Goal: Task Accomplishment & Management: Use online tool/utility

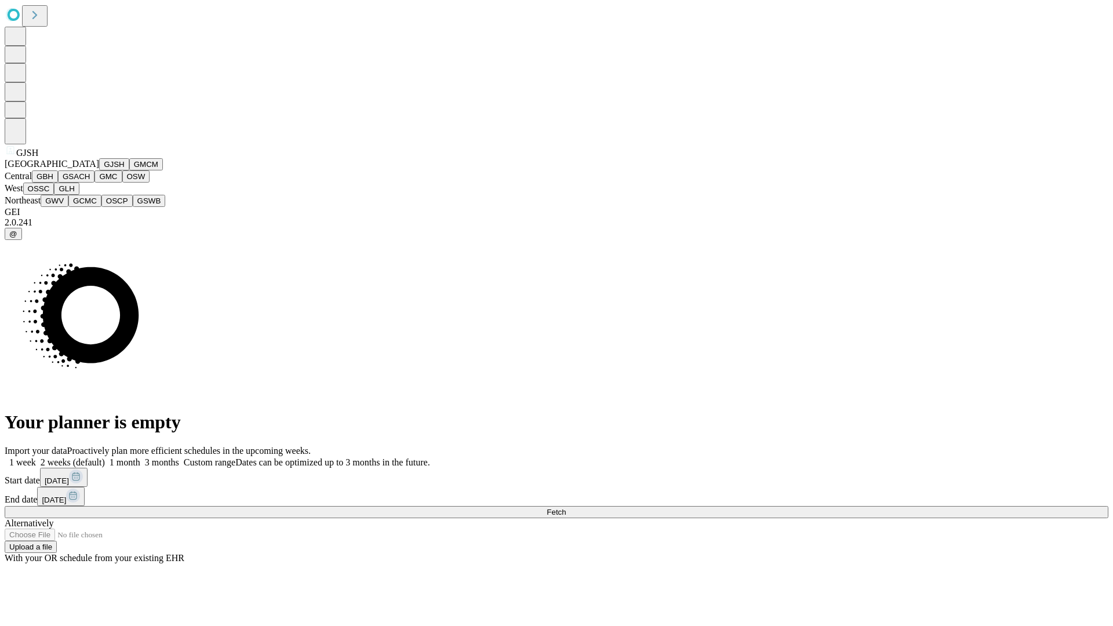
click at [99, 170] on button "GJSH" at bounding box center [114, 164] width 30 height 12
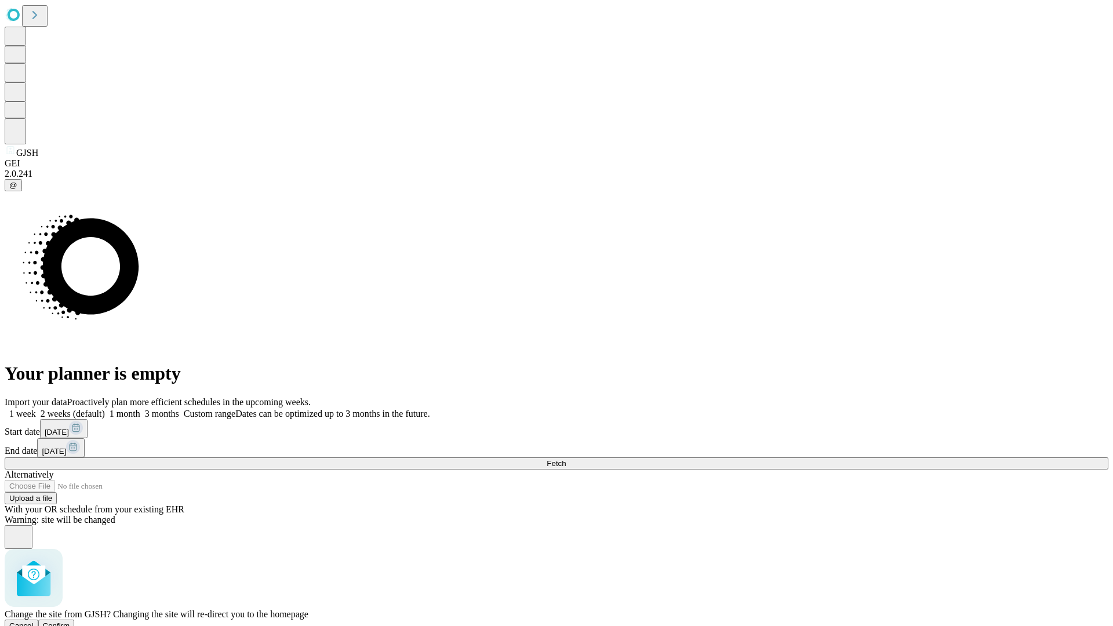
click at [70, 621] on span "Confirm" at bounding box center [56, 625] width 27 height 9
click at [140, 409] on label "1 month" at bounding box center [122, 414] width 35 height 10
click at [566, 459] on span "Fetch" at bounding box center [556, 463] width 19 height 9
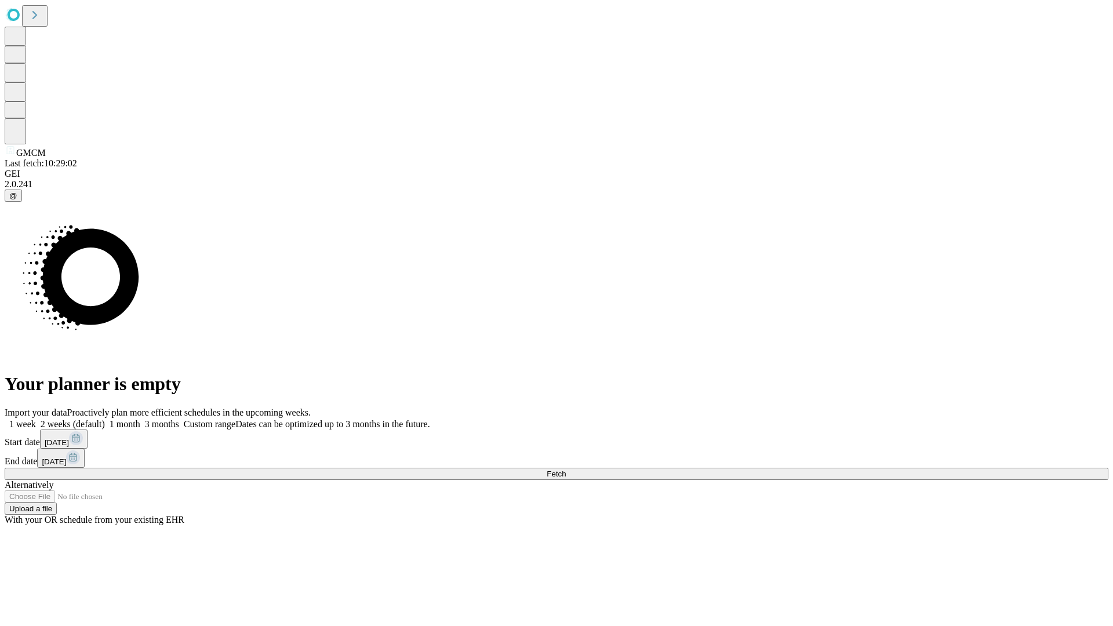
click at [140, 419] on label "1 month" at bounding box center [122, 424] width 35 height 10
click at [566, 469] on span "Fetch" at bounding box center [556, 473] width 19 height 9
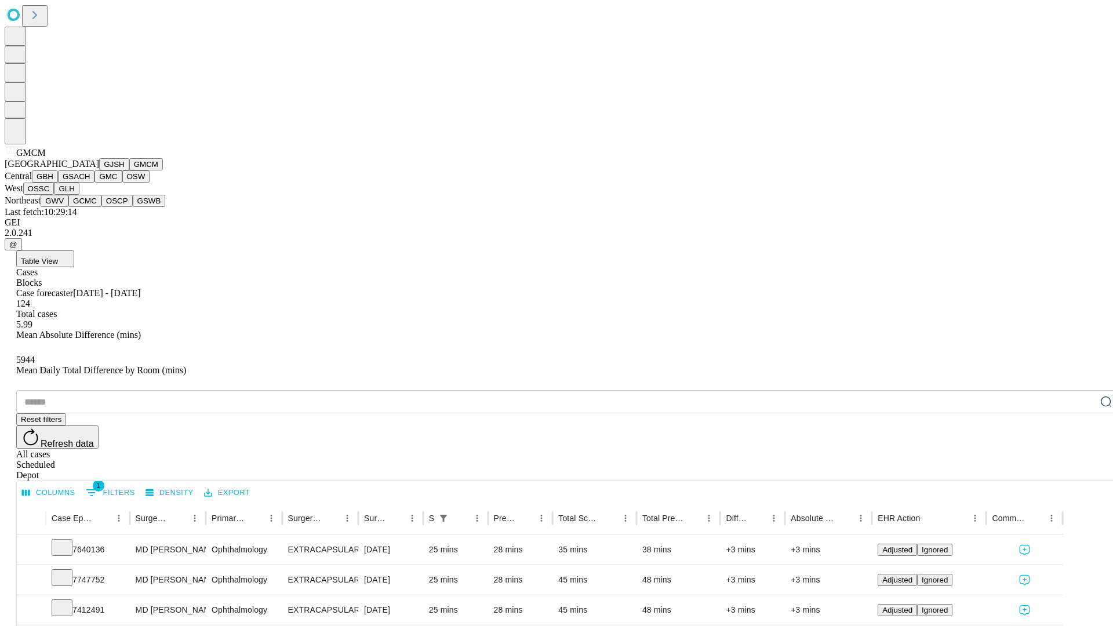
click at [58, 183] on button "GBH" at bounding box center [45, 176] width 26 height 12
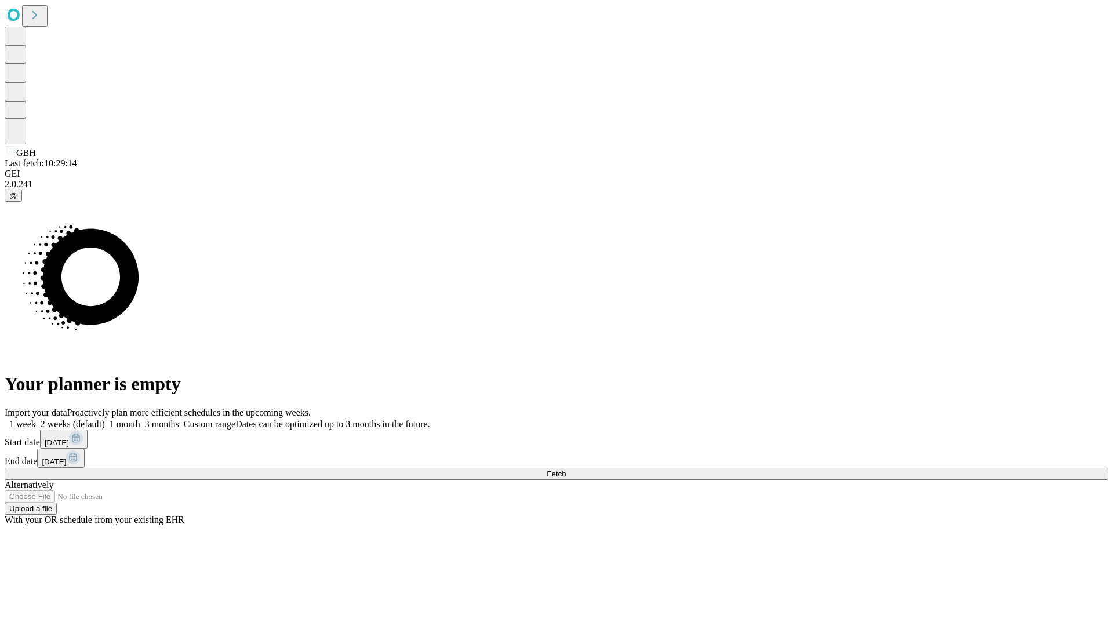
click at [140, 419] on label "1 month" at bounding box center [122, 424] width 35 height 10
click at [566, 469] on span "Fetch" at bounding box center [556, 473] width 19 height 9
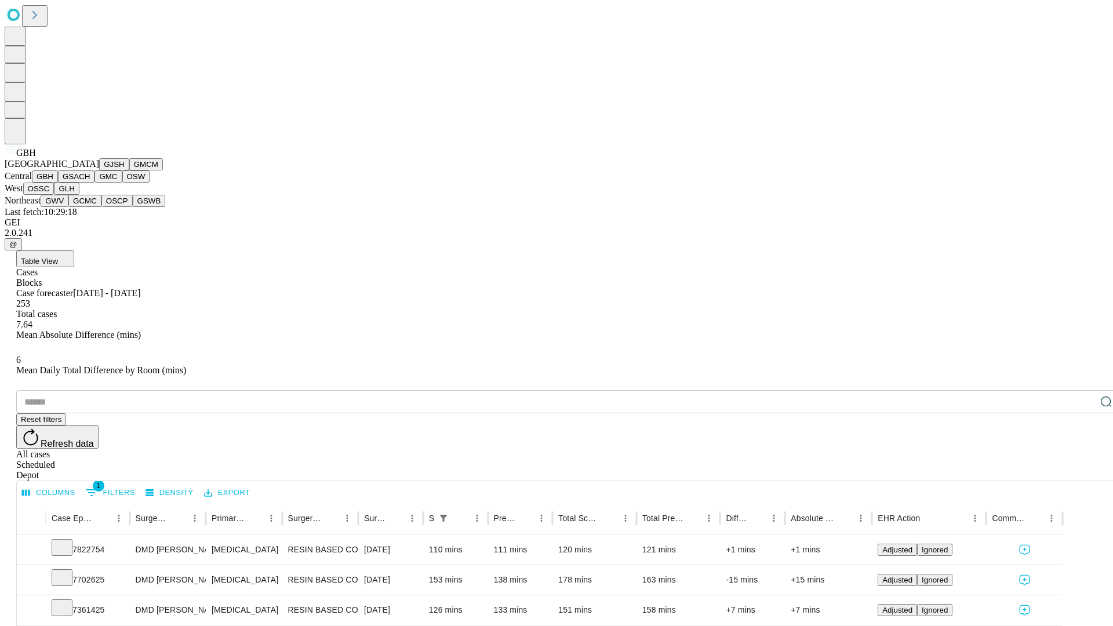
click at [90, 183] on button "GSACH" at bounding box center [76, 176] width 37 height 12
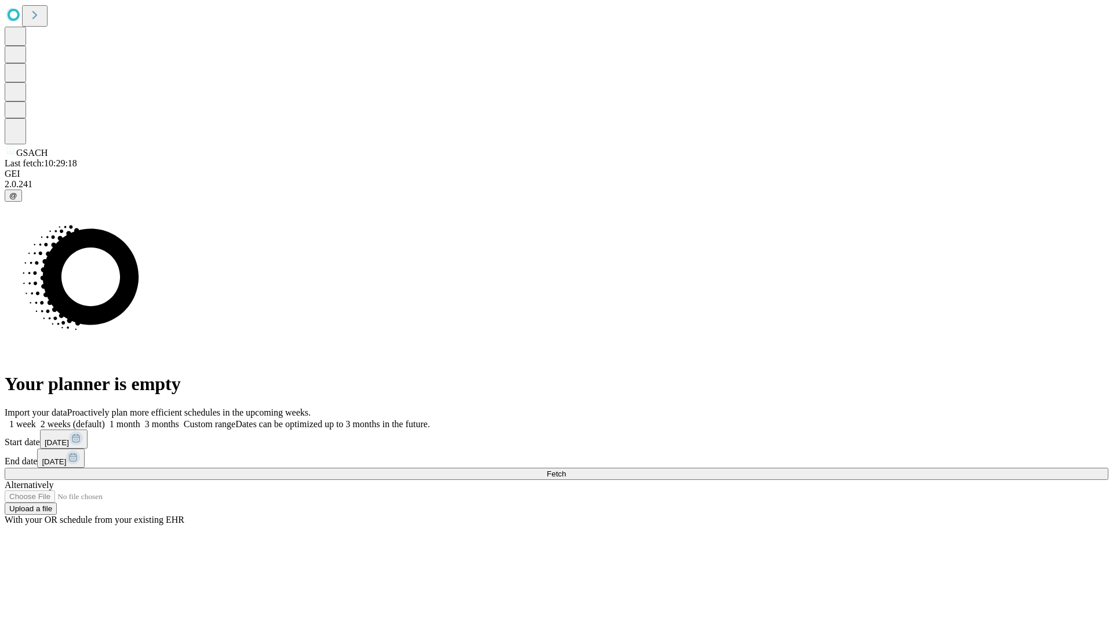
click at [140, 419] on label "1 month" at bounding box center [122, 424] width 35 height 10
click at [566, 469] on span "Fetch" at bounding box center [556, 473] width 19 height 9
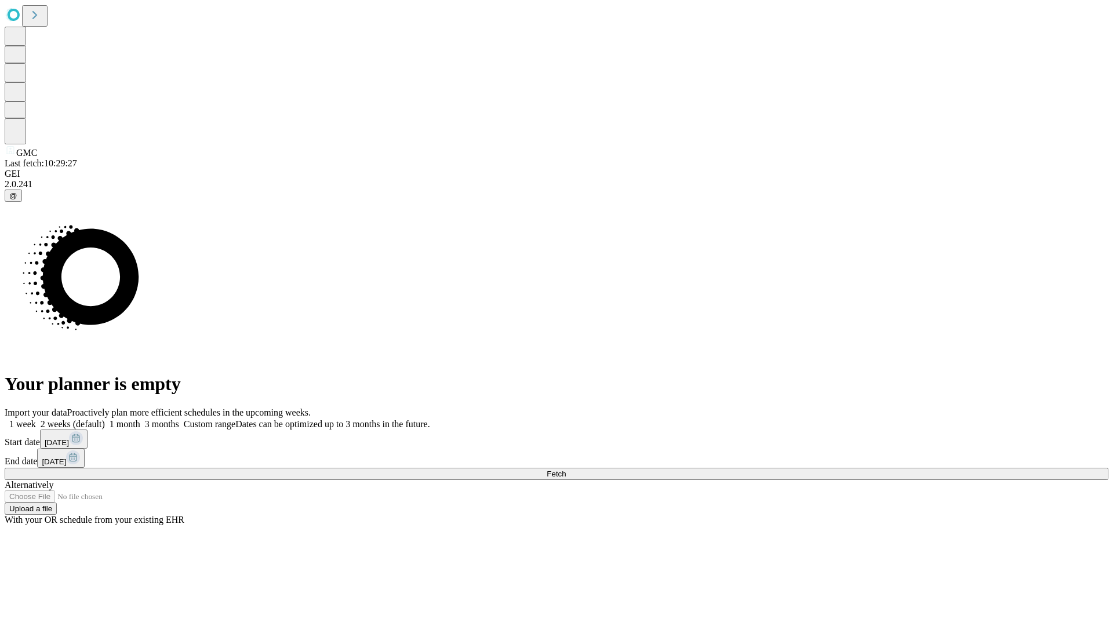
click at [140, 419] on label "1 month" at bounding box center [122, 424] width 35 height 10
click at [566, 469] on span "Fetch" at bounding box center [556, 473] width 19 height 9
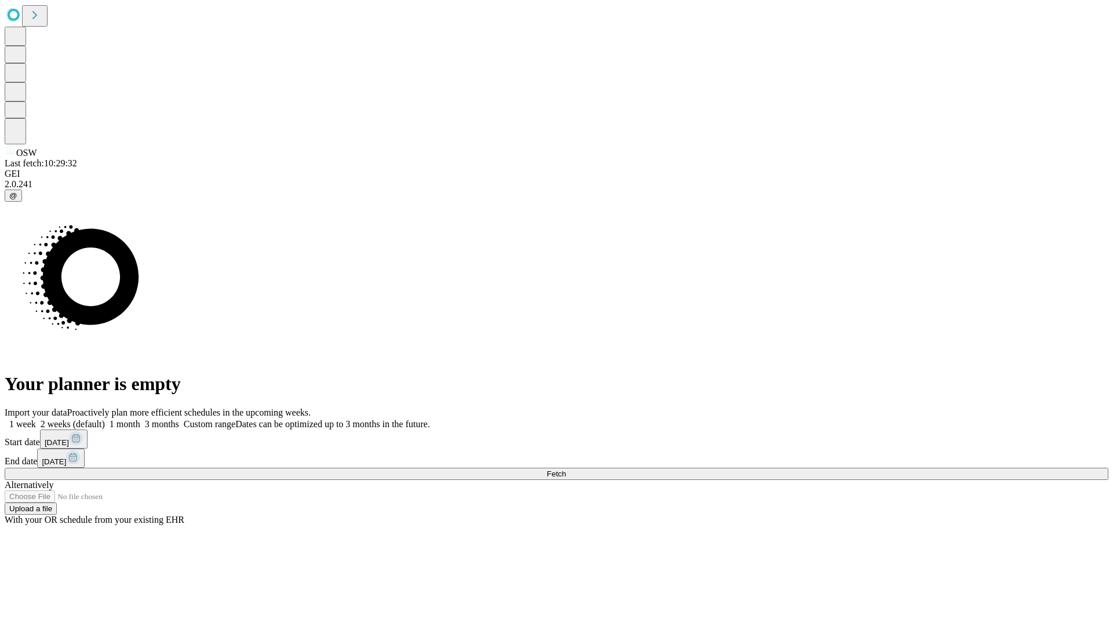
click at [140, 419] on label "1 month" at bounding box center [122, 424] width 35 height 10
click at [566, 469] on span "Fetch" at bounding box center [556, 473] width 19 height 9
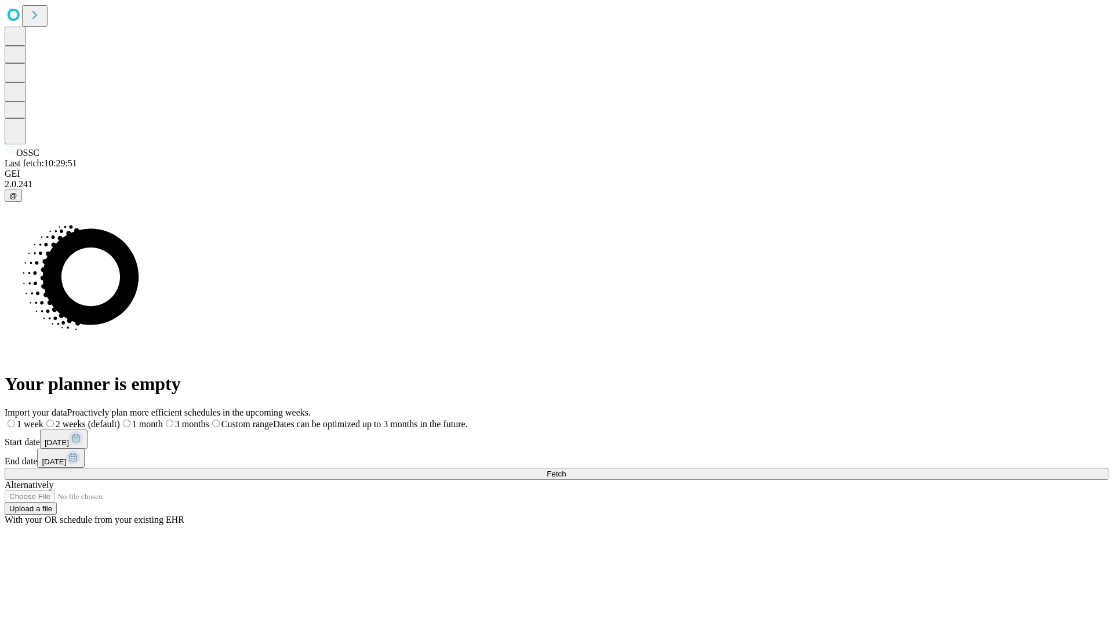
click at [566, 469] on span "Fetch" at bounding box center [556, 473] width 19 height 9
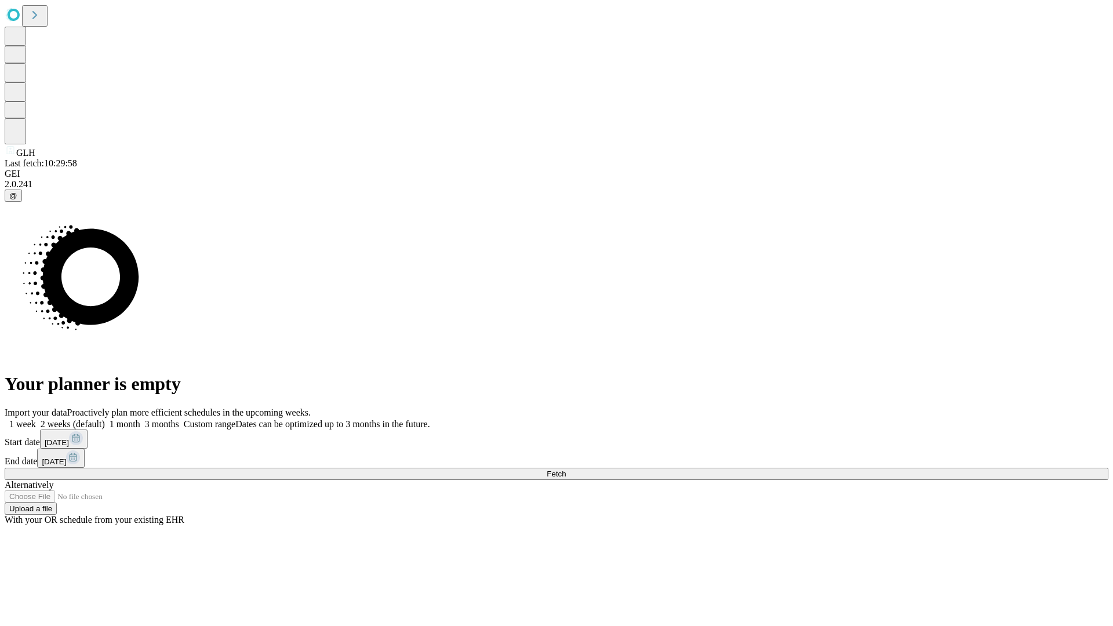
click at [140, 419] on label "1 month" at bounding box center [122, 424] width 35 height 10
click at [566, 469] on span "Fetch" at bounding box center [556, 473] width 19 height 9
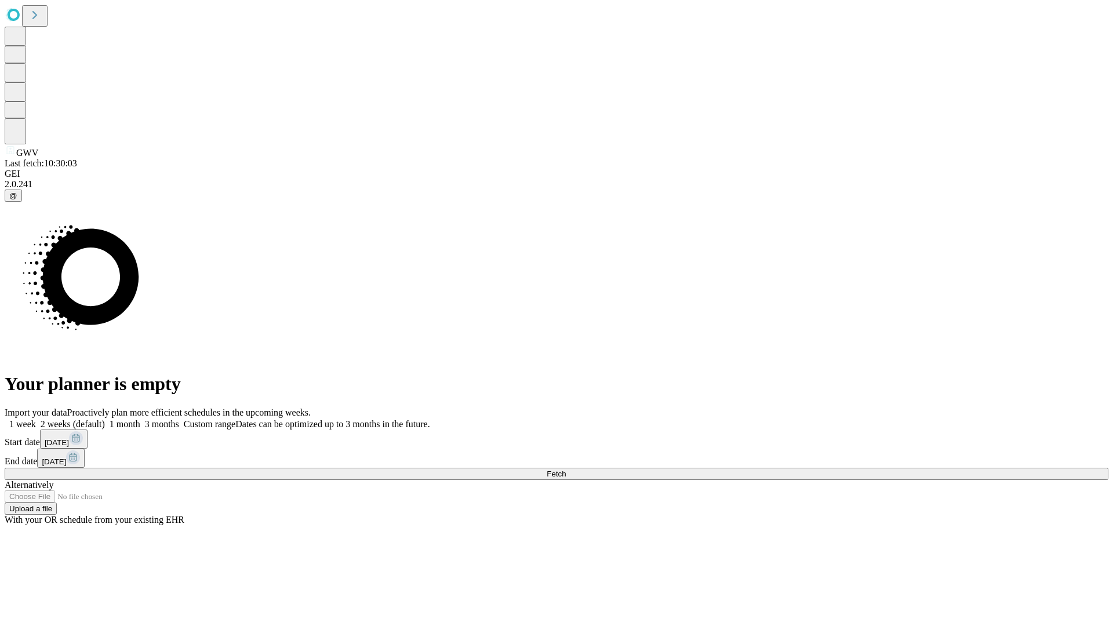
click at [140, 419] on label "1 month" at bounding box center [122, 424] width 35 height 10
click at [566, 469] on span "Fetch" at bounding box center [556, 473] width 19 height 9
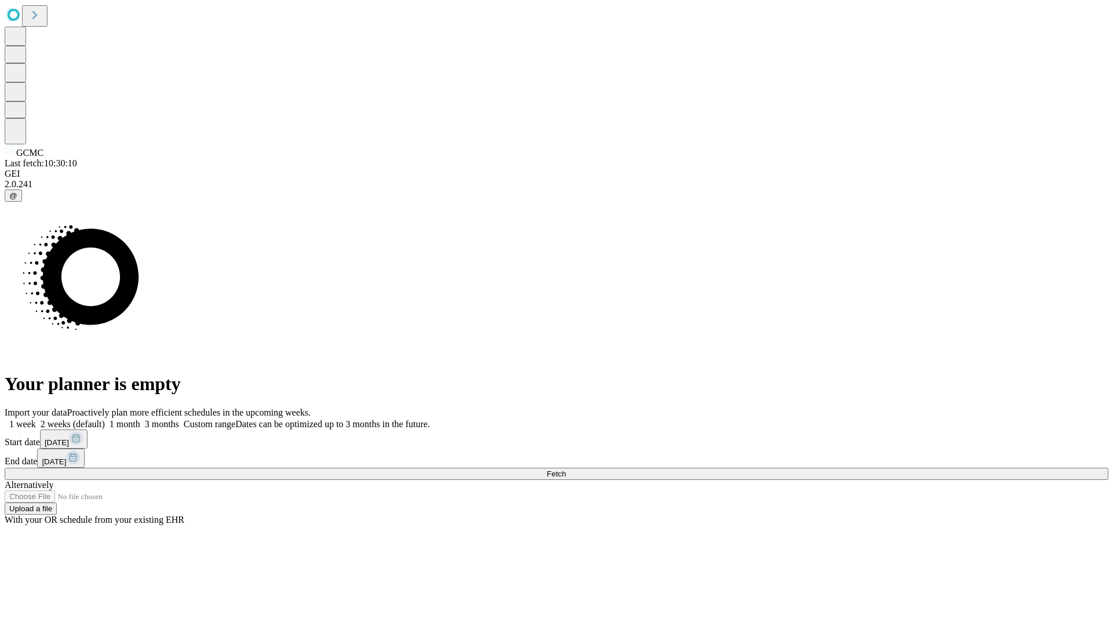
click at [140, 419] on label "1 month" at bounding box center [122, 424] width 35 height 10
click at [566, 469] on span "Fetch" at bounding box center [556, 473] width 19 height 9
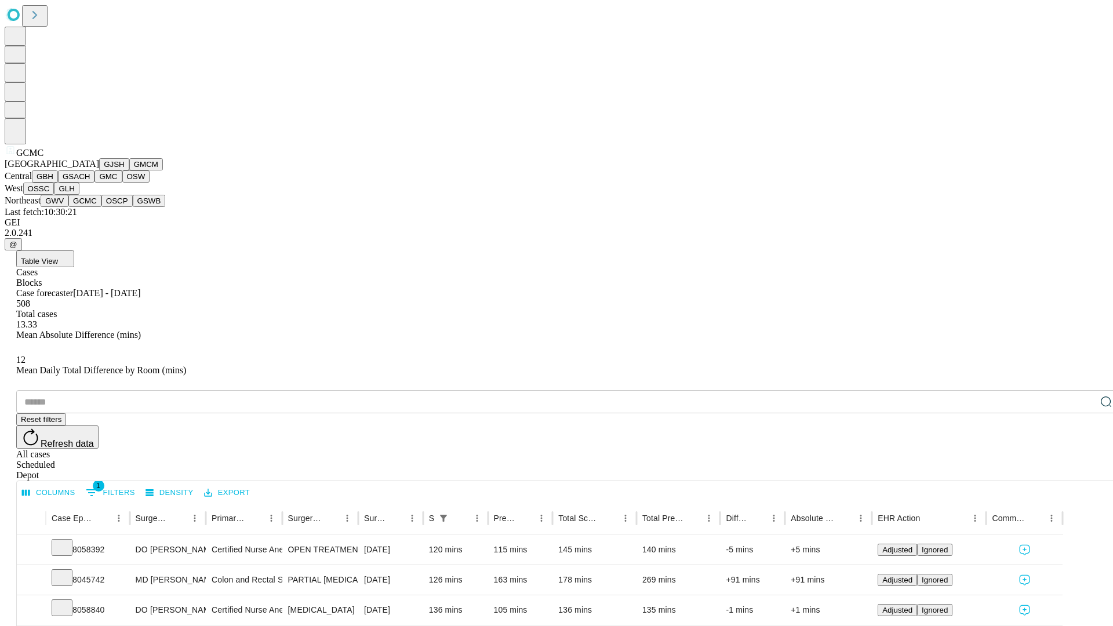
click at [101, 207] on button "OSCP" at bounding box center [116, 201] width 31 height 12
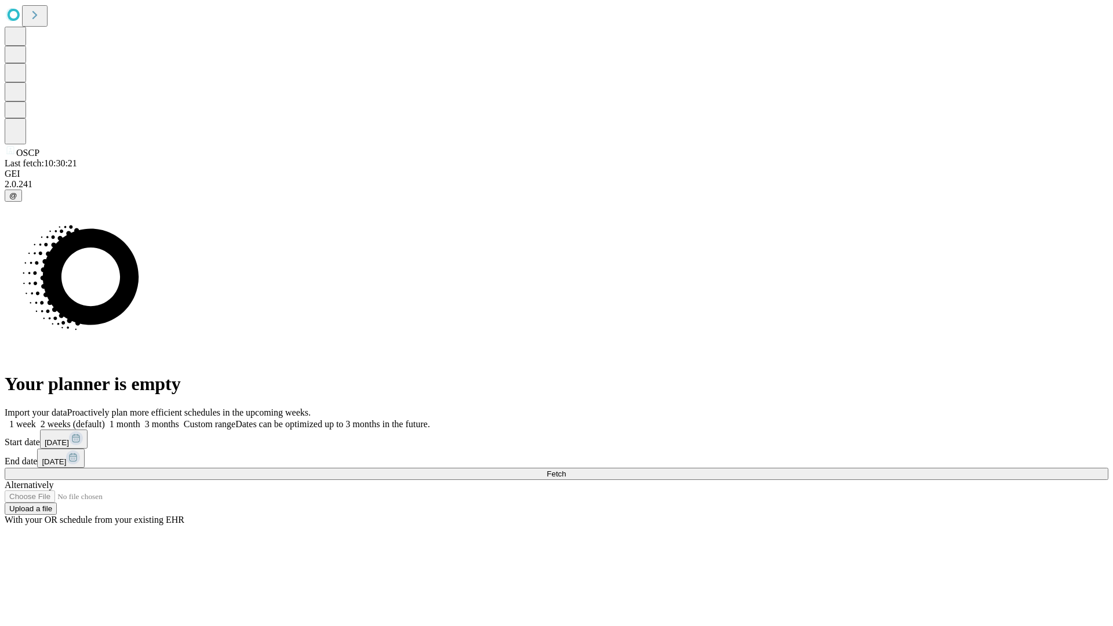
click at [566, 469] on span "Fetch" at bounding box center [556, 473] width 19 height 9
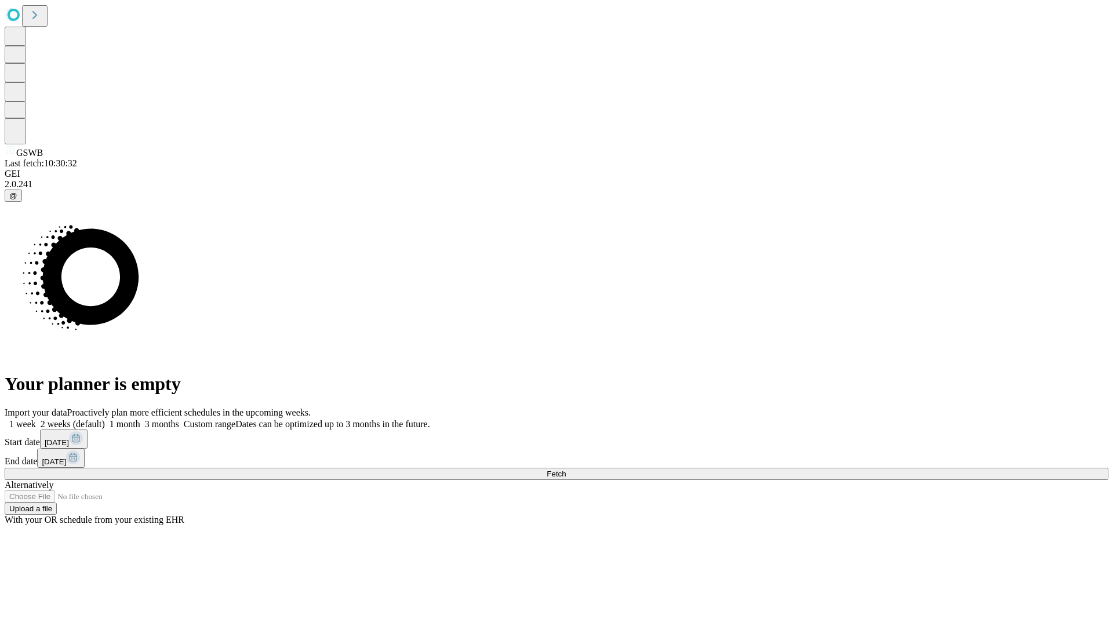
click at [566, 469] on span "Fetch" at bounding box center [556, 473] width 19 height 9
